Goal: Task Accomplishment & Management: Complete application form

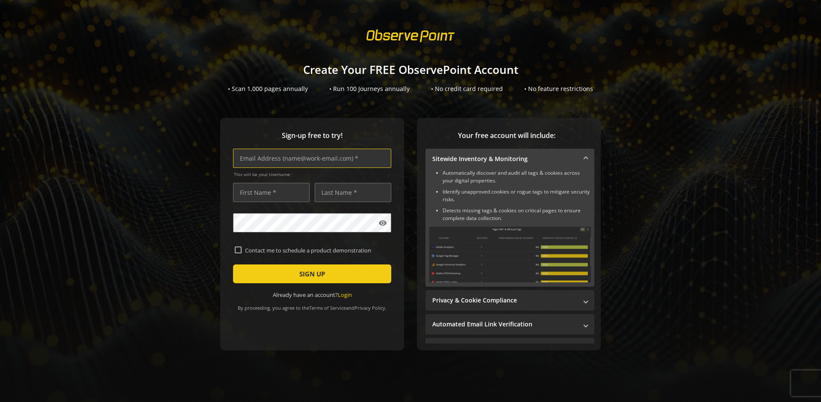
click at [310, 158] on input "text" at bounding box center [312, 158] width 158 height 19
type input "[EMAIL_ADDRESS][DOMAIN_NAME]"
click at [269, 192] on input "text" at bounding box center [271, 192] width 77 height 19
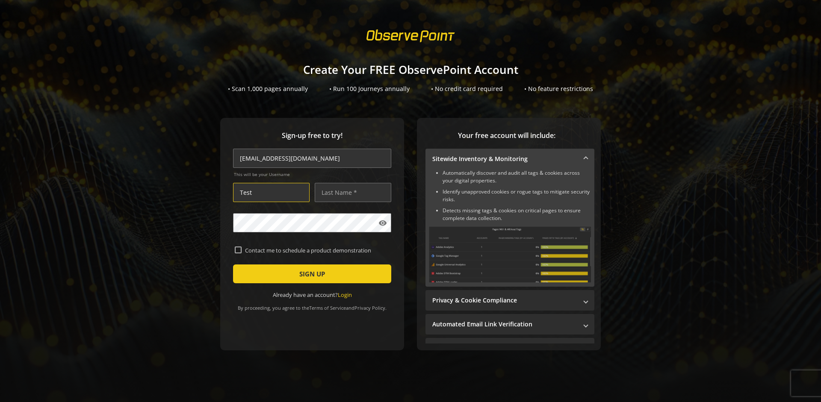
type input "Test"
click at [351, 192] on input "text" at bounding box center [353, 192] width 77 height 19
type input "Test"
click at [310, 274] on span "SIGN UP" at bounding box center [312, 273] width 26 height 15
